Goal: Task Accomplishment & Management: Manage account settings

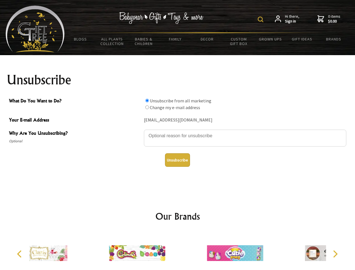
click at [261, 19] on img at bounding box center [261, 20] width 6 height 6
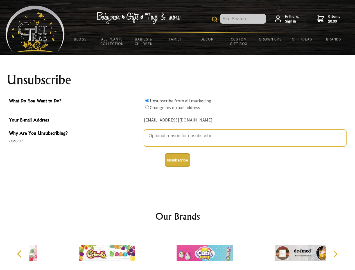
click at [177, 131] on textarea "Why Are You Unsubscribing?" at bounding box center [245, 137] width 202 height 17
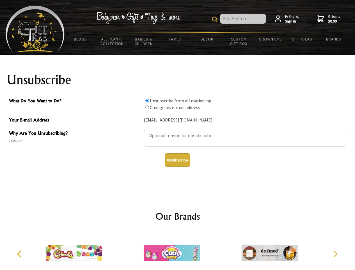
click at [147, 100] on input "What Do You Want to Do?" at bounding box center [147, 101] width 4 height 4
click at [147, 107] on input "What Do You Want to Do?" at bounding box center [147, 107] width 4 height 4
radio input "true"
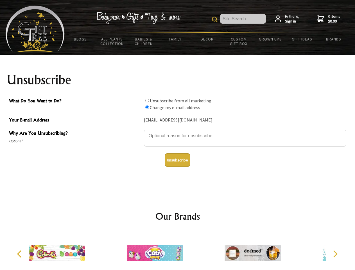
click at [177, 160] on button "Unsubscribe" at bounding box center [177, 159] width 25 height 13
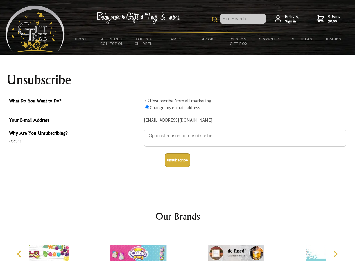
click at [187, 250] on div at bounding box center [236, 254] width 98 height 44
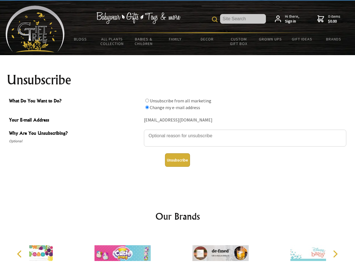
click at [20, 254] on icon "Previous" at bounding box center [19, 253] width 7 height 7
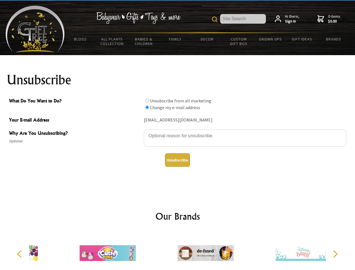
click at [335, 254] on icon "Next" at bounding box center [334, 253] width 7 height 7
